Goal: Task Accomplishment & Management: Manage account settings

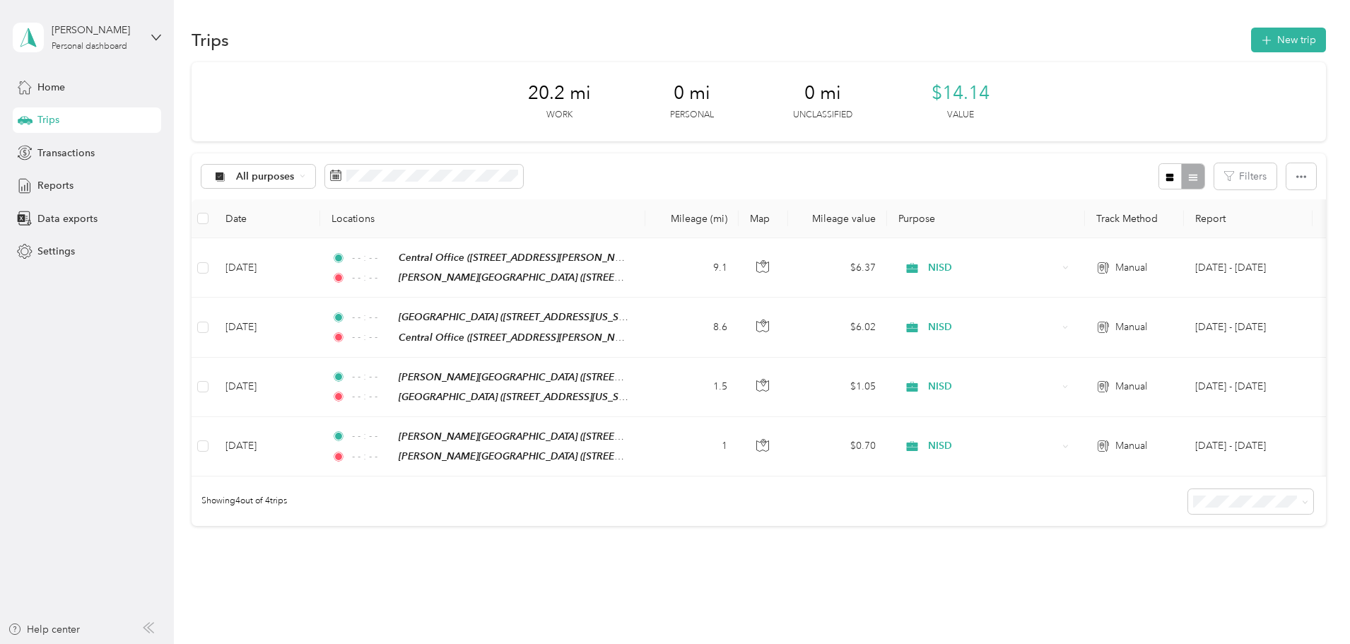
click at [660, 576] on div "20.2 mi Work 0 mi Personal 0 mi Unclassified $14.14 Value All purposes Filters …" at bounding box center [759, 319] width 1134 height 514
click at [1297, 436] on div "20.2 mi Work 0 mi Personal 0 mi Unclassified $14.14 Value All purposes Filters …" at bounding box center [759, 319] width 1134 height 514
click at [1035, 588] on div "Trips New trip 20.2 mi Work 0 mi Personal 0 mi Unclassified $14.14 Value All pu…" at bounding box center [758, 326] width 1169 height 652
click at [1251, 49] on button "New trip" at bounding box center [1288, 40] width 75 height 25
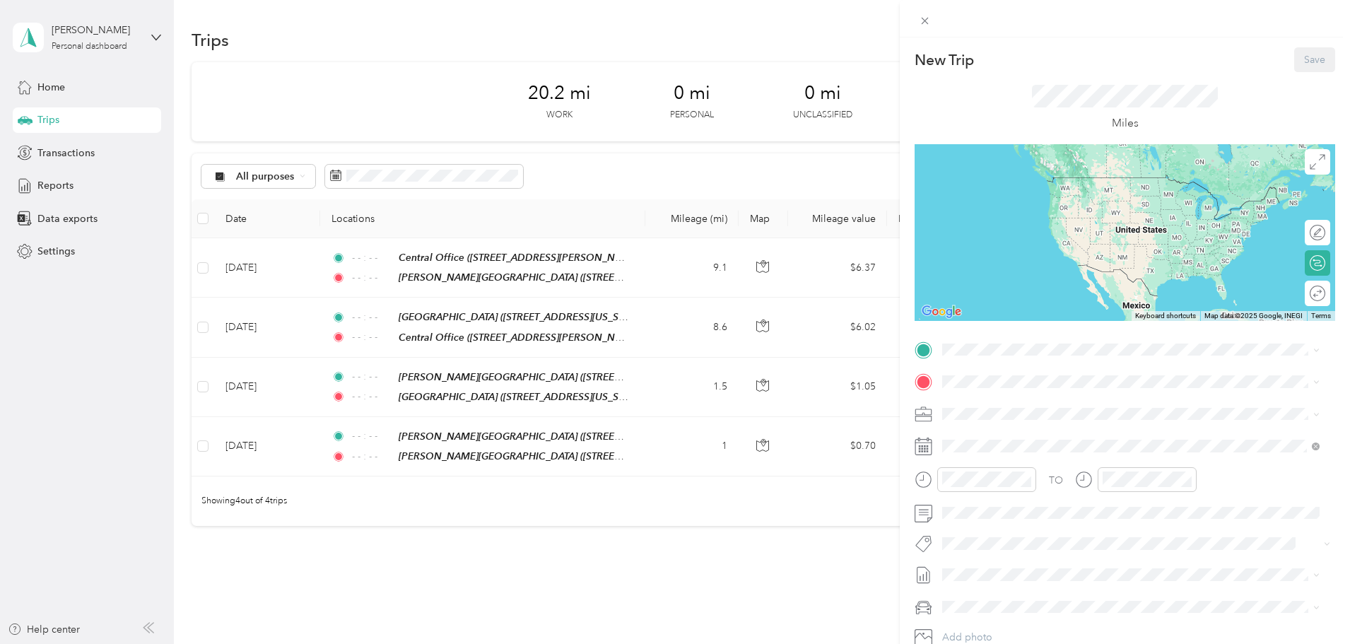
click at [1083, 417] on div "TEAM [PERSON_NAME][GEOGRAPHIC_DATA] [STREET_ADDRESS][US_STATE]" at bounding box center [1087, 416] width 237 height 35
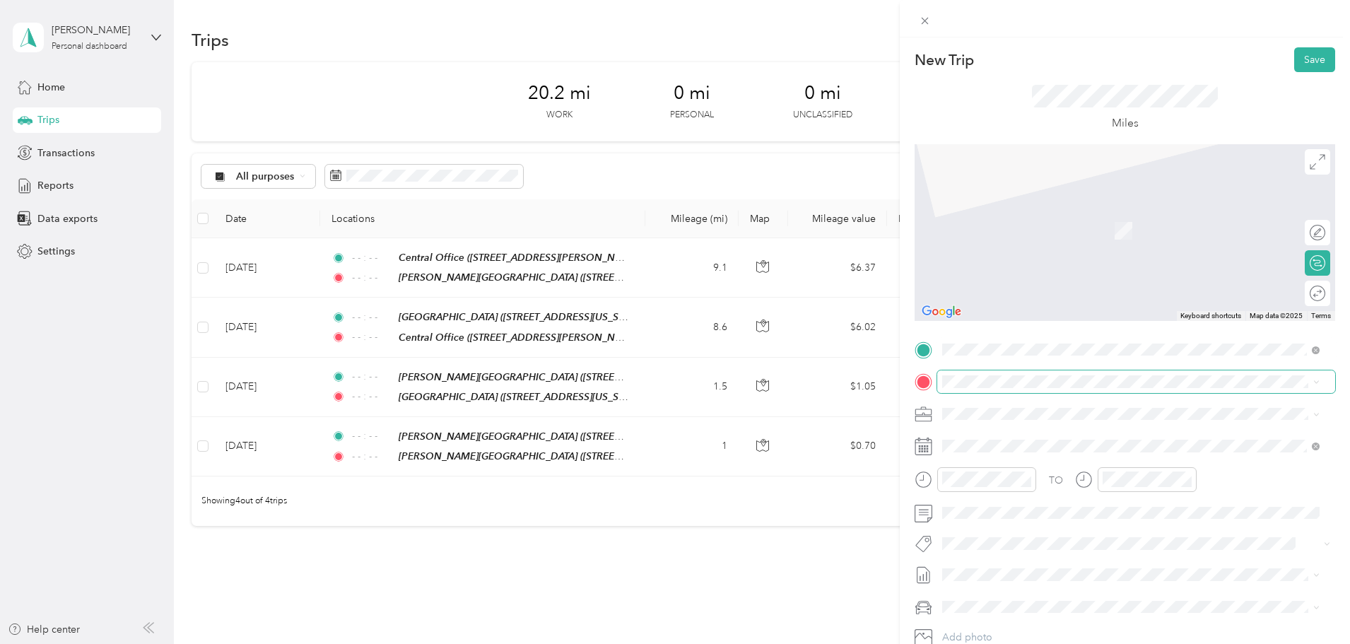
click at [997, 373] on span at bounding box center [1136, 381] width 398 height 23
click at [1089, 576] on li "TEAM [PERSON_NAME][GEOGRAPHIC_DATA] [STREET_ADDRESS][US_STATE]" at bounding box center [1130, 597] width 387 height 49
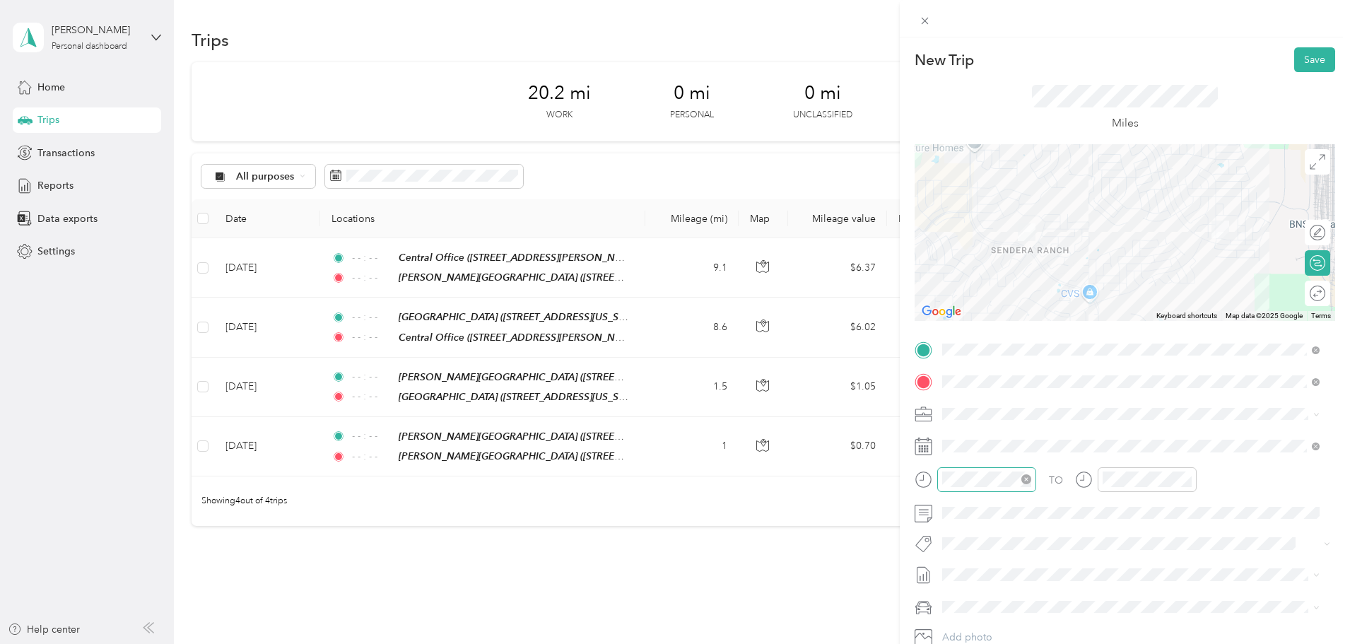
click at [1023, 483] on icon "close-circle" at bounding box center [1026, 479] width 10 height 10
click at [1185, 476] on icon "close-circle" at bounding box center [1187, 479] width 10 height 10
click at [1298, 66] on button "Save" at bounding box center [1314, 59] width 41 height 25
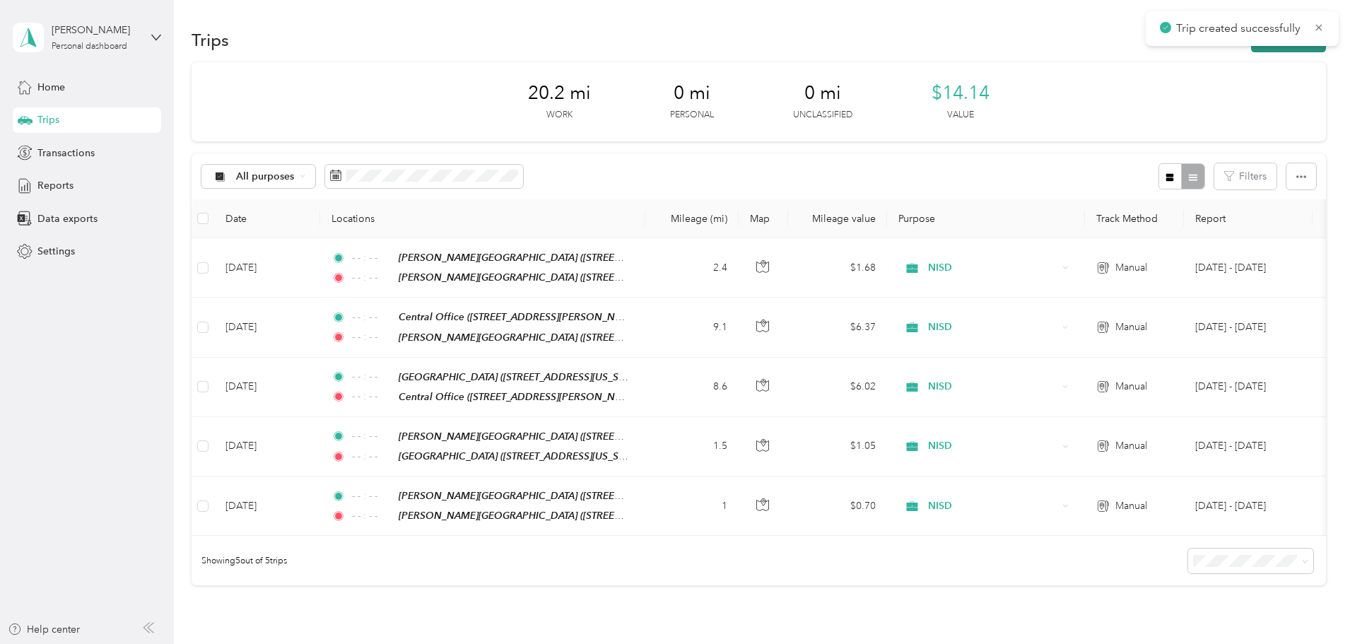
click at [1251, 48] on button "New trip" at bounding box center [1288, 40] width 75 height 25
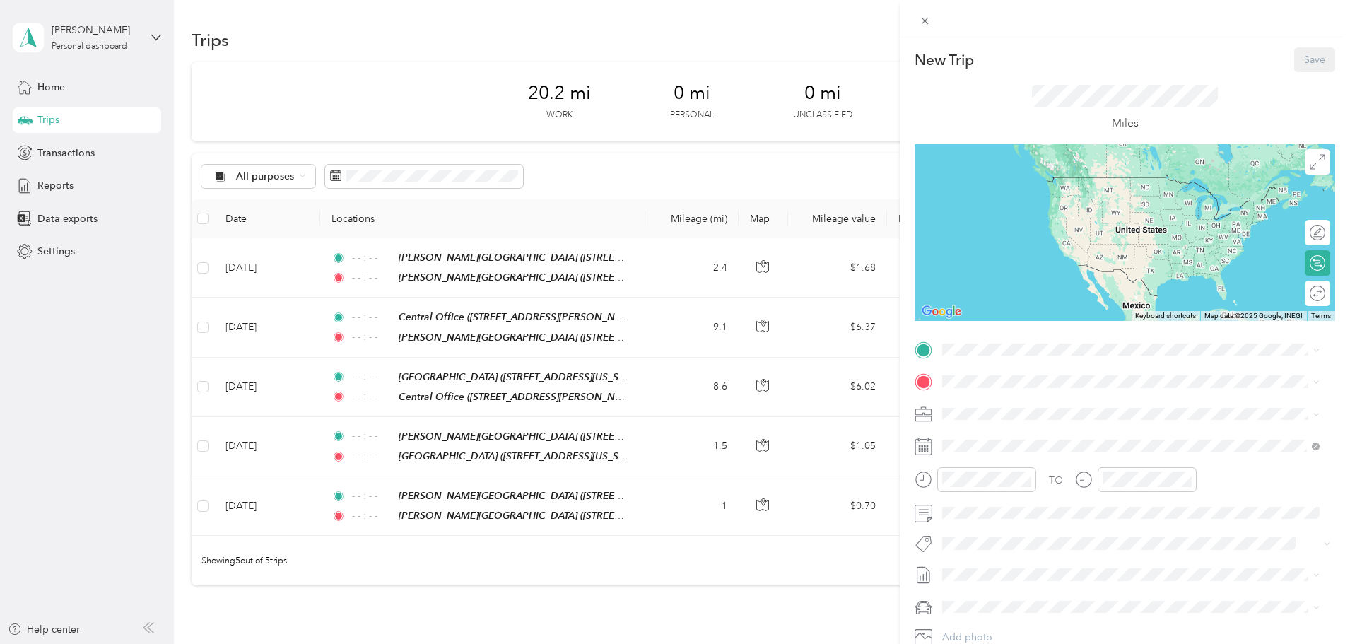
click at [1093, 548] on div "TEAM [PERSON_NAME][GEOGRAPHIC_DATA]" at bounding box center [1087, 555] width 237 height 18
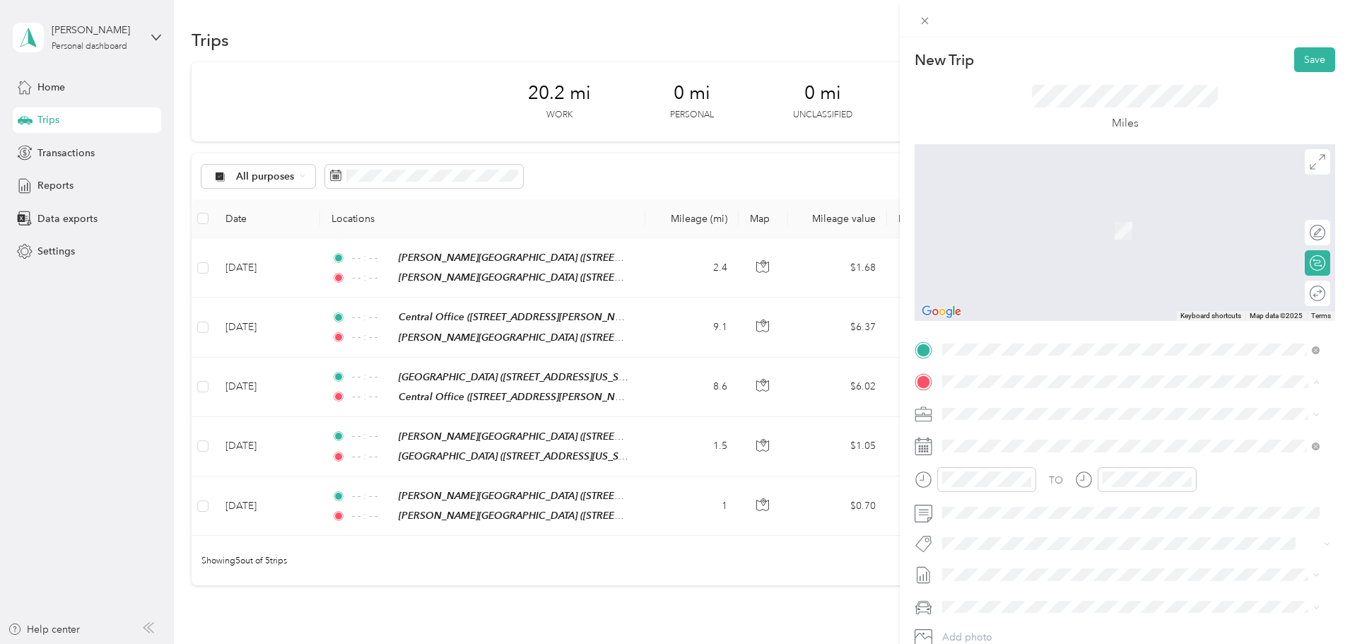
click at [1079, 442] on strong "[PERSON_NAME][GEOGRAPHIC_DATA]" at bounding box center [1112, 440] width 189 height 13
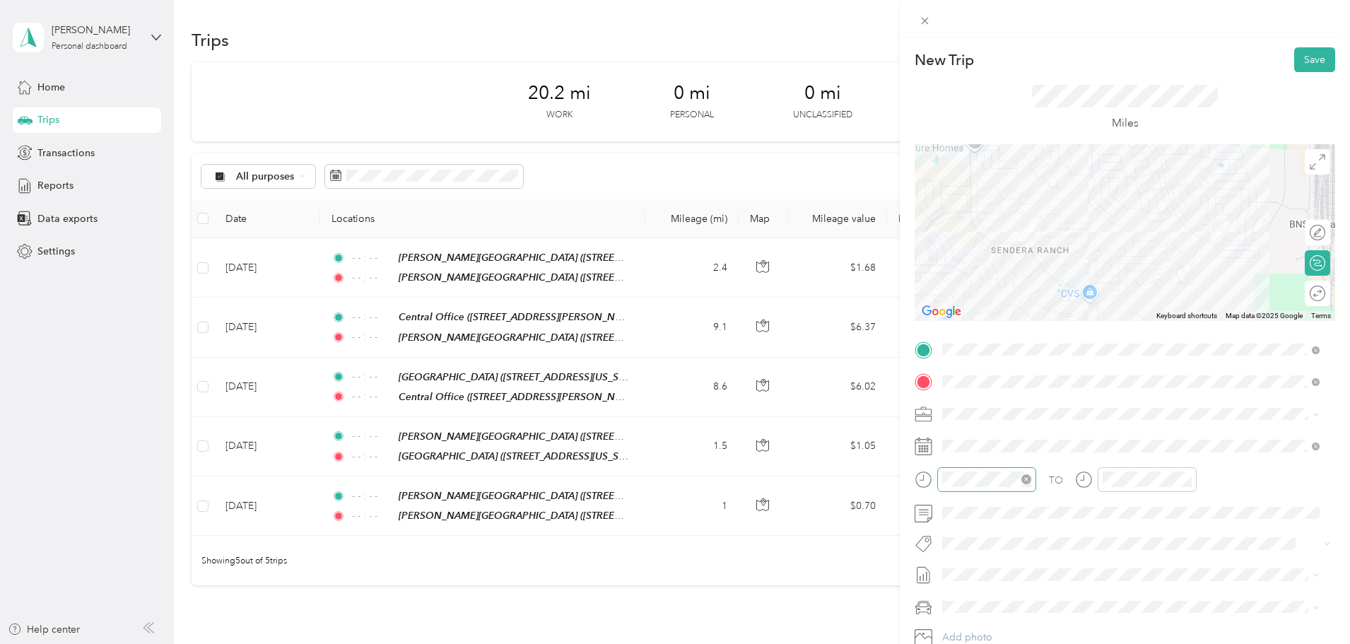
click at [1025, 482] on icon "close-circle" at bounding box center [1026, 479] width 10 height 10
click at [1187, 479] on icon "close-circle" at bounding box center [1187, 479] width 10 height 10
click at [1303, 64] on button "Save" at bounding box center [1314, 59] width 41 height 25
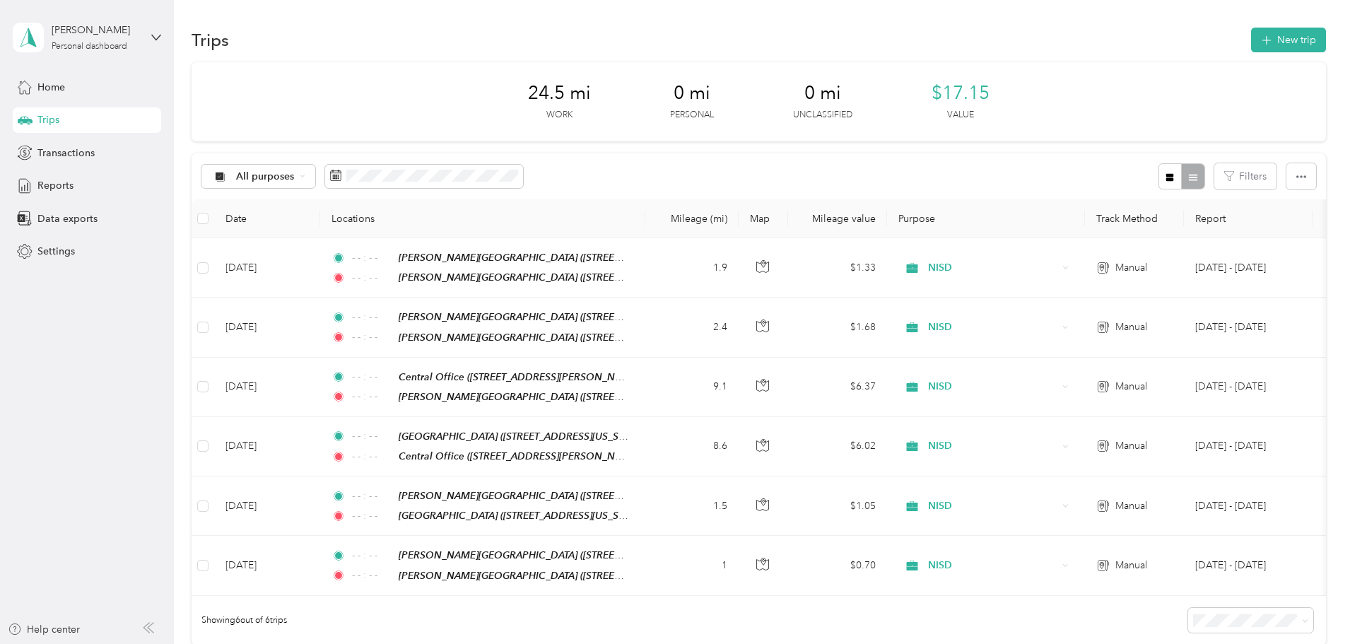
click at [385, 56] on section "Trips New trip 24.5 mi Work 0 mi Personal 0 mi Unclassified $17.15 Value All pu…" at bounding box center [759, 360] width 1134 height 670
click at [1131, 102] on div "24.5 mi Work 0 mi Personal 0 mi Unclassified $17.15 Value" at bounding box center [759, 101] width 1134 height 79
click at [154, 371] on aside "[PERSON_NAME] Personal dashboard Home Trips Transactions Reports Data exports S…" at bounding box center [87, 322] width 174 height 644
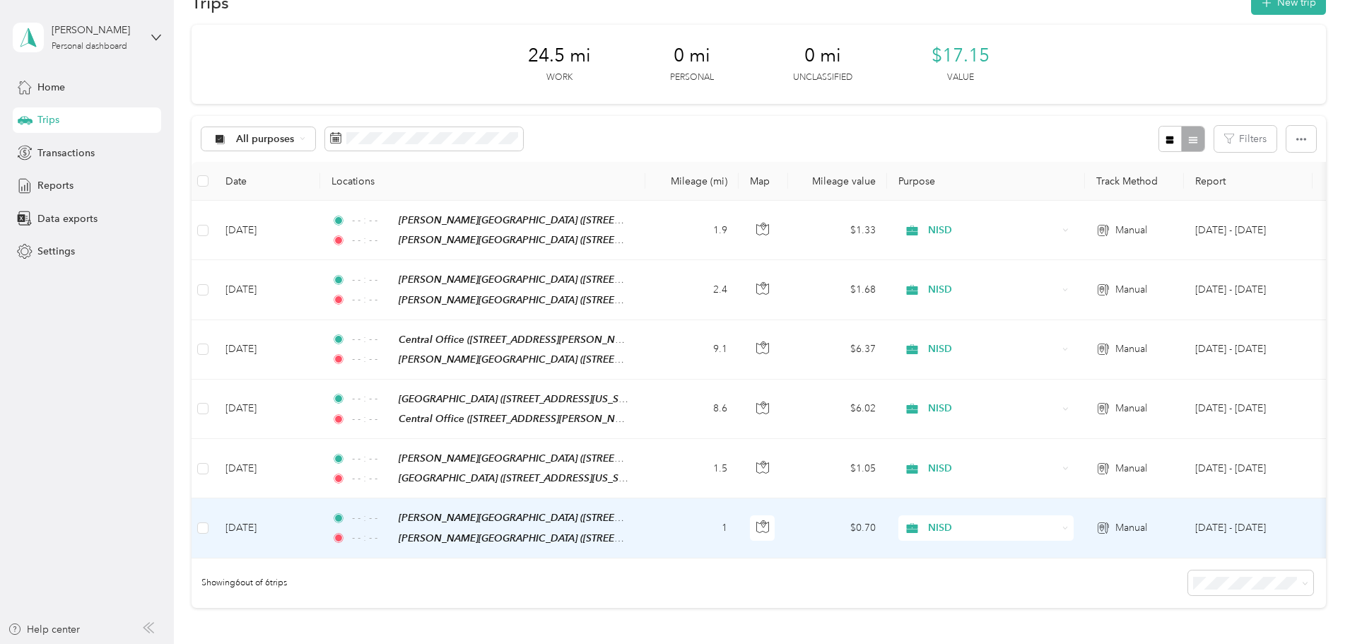
scroll to position [71, 0]
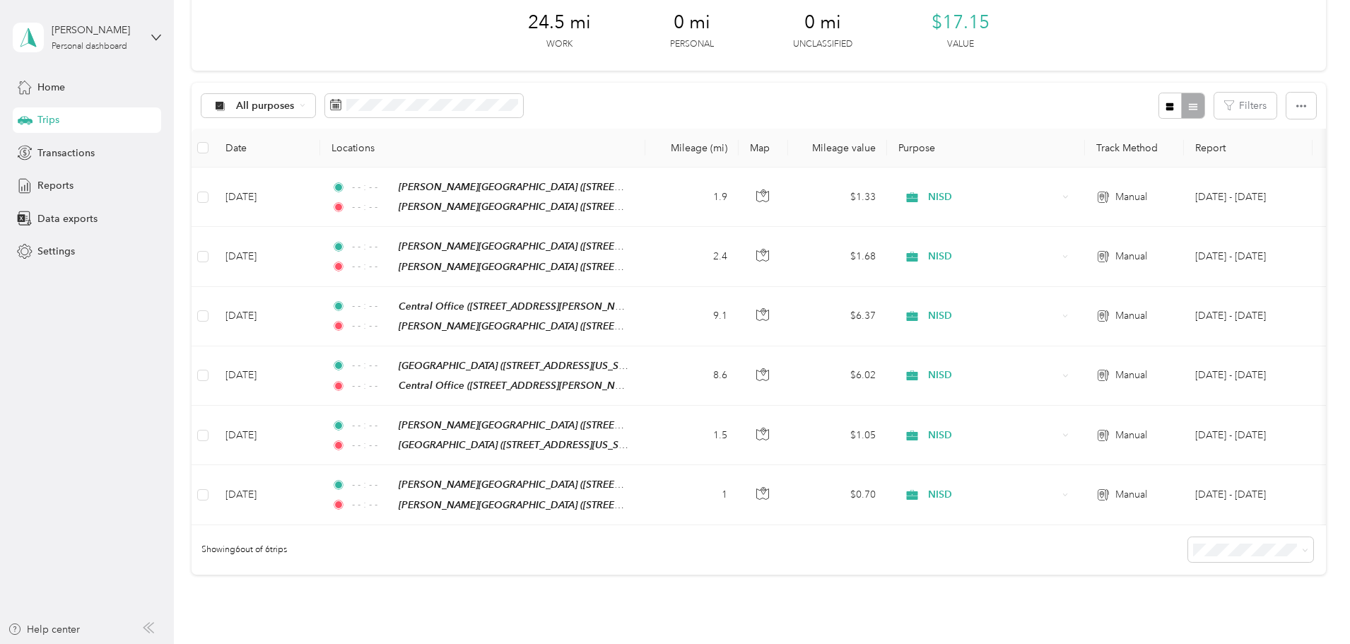
click at [206, 400] on div "24.5 mi Work 0 mi Personal 0 mi Unclassified $17.15 Value All purposes Filters …" at bounding box center [759, 308] width 1134 height 633
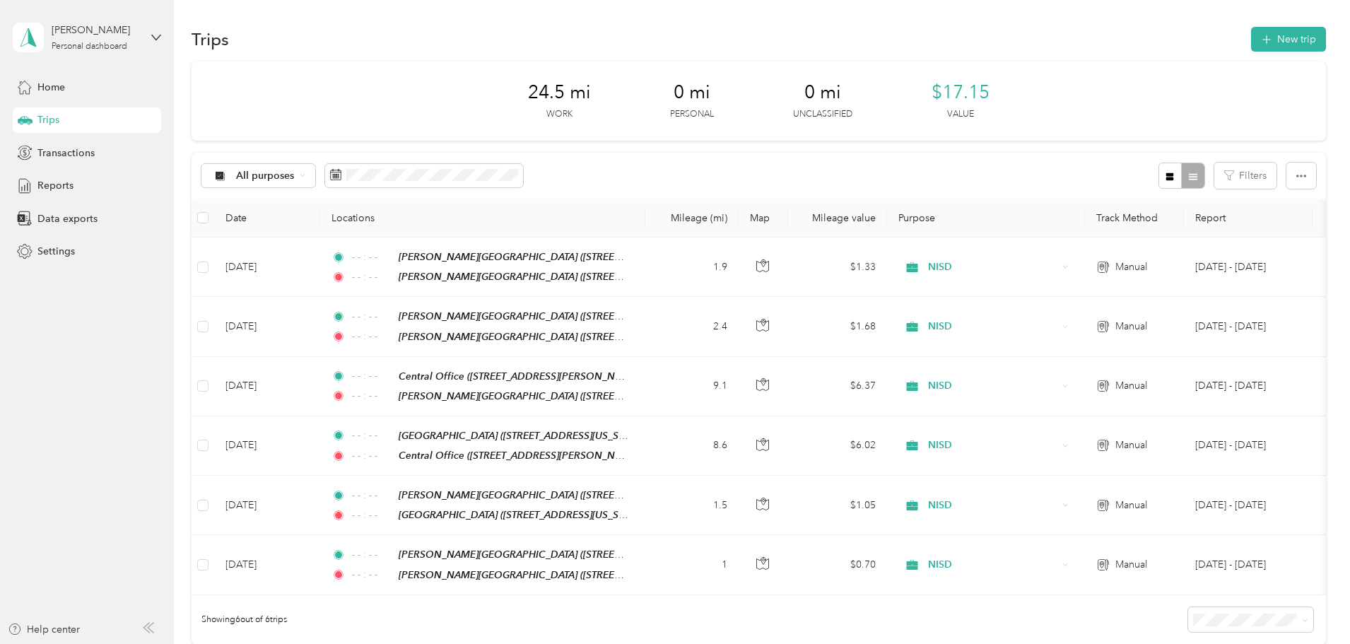
scroll to position [0, 0]
